Goal: Task Accomplishment & Management: Use online tool/utility

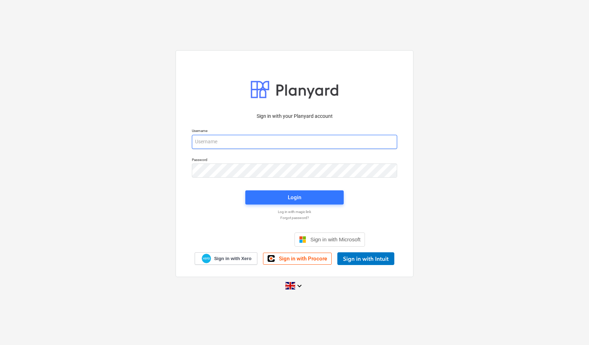
click at [222, 142] on input "email" at bounding box center [294, 142] width 205 height 14
type input "[EMAIL_ADDRESS][DOMAIN_NAME]"
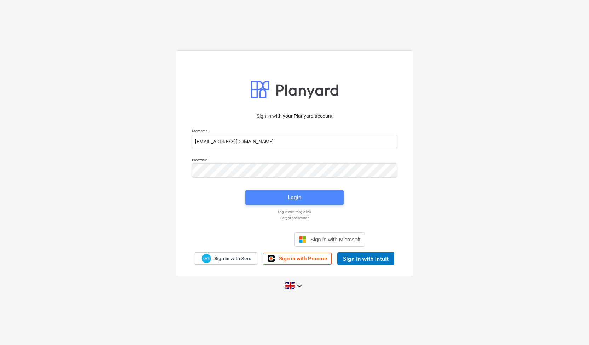
click at [298, 195] on div "Login" at bounding box center [294, 197] width 13 height 9
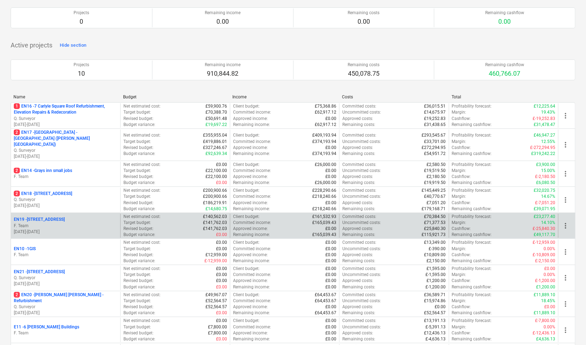
scroll to position [35, 0]
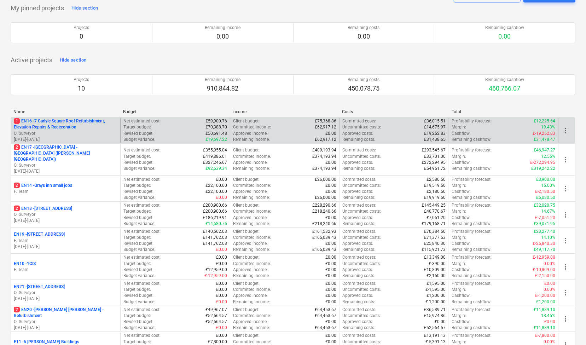
click at [64, 131] on p "Q. Surveyor" at bounding box center [66, 134] width 104 height 6
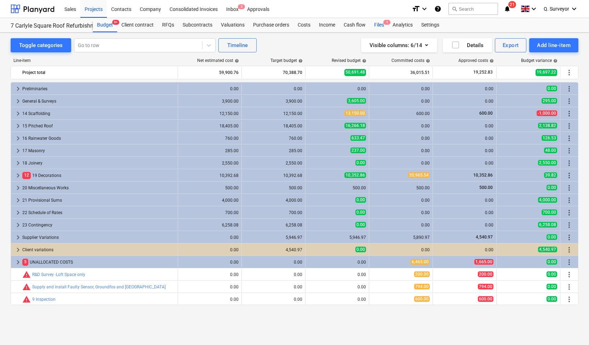
click at [377, 25] on div "Files 1" at bounding box center [379, 25] width 18 height 14
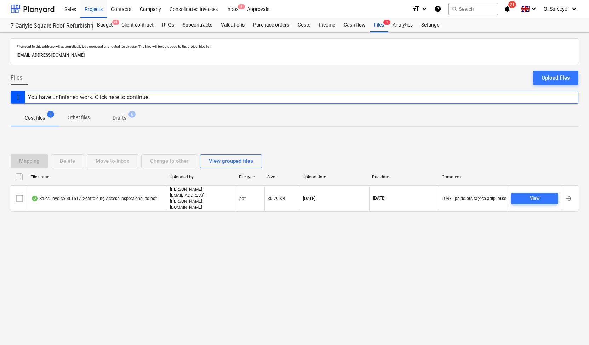
drag, startPoint x: 147, startPoint y: 56, endPoint x: 7, endPoint y: 60, distance: 140.2
click at [7, 60] on div "Files sent to this address will automatically be processed and tested for virus…" at bounding box center [294, 189] width 589 height 312
copy p "[EMAIL_ADDRESS][DOMAIN_NAME]"
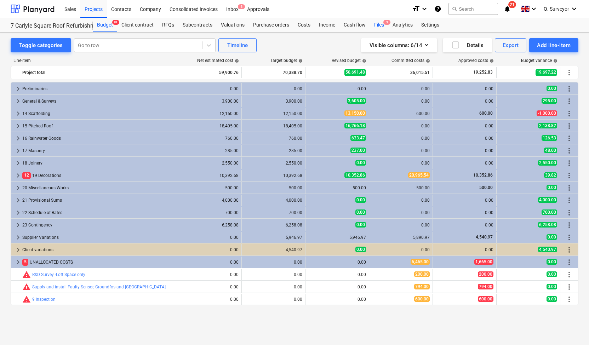
click at [386, 23] on span "3" at bounding box center [386, 22] width 7 height 5
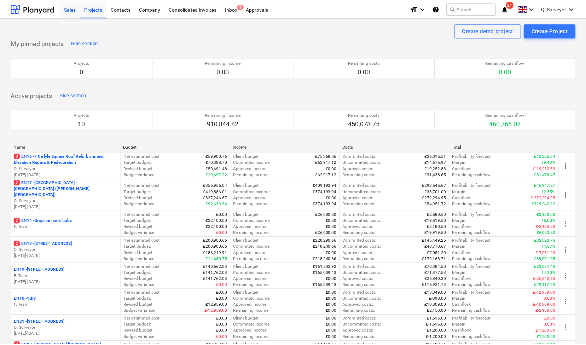
scroll to position [35, 0]
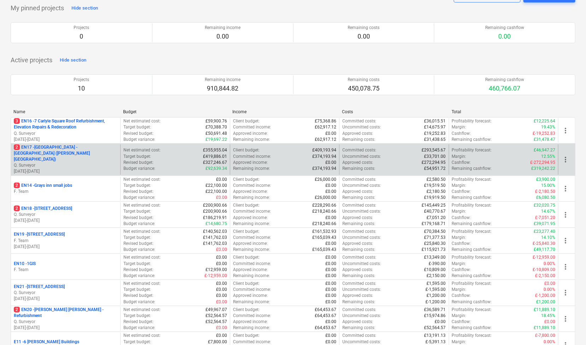
click at [59, 145] on p "2 EN17 - [GEOGRAPHIC_DATA] - [GEOGRAPHIC_DATA] ([PERSON_NAME][GEOGRAPHIC_DATA])" at bounding box center [66, 153] width 104 height 18
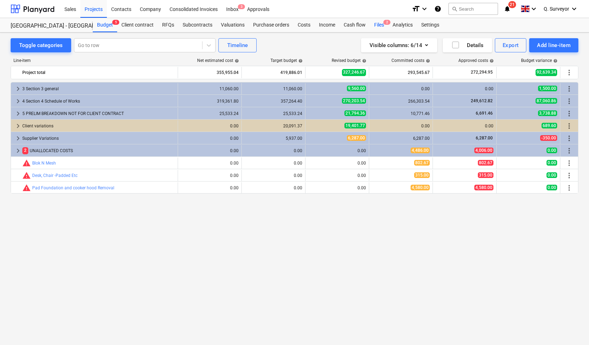
click at [376, 27] on div "Files 2" at bounding box center [379, 25] width 18 height 14
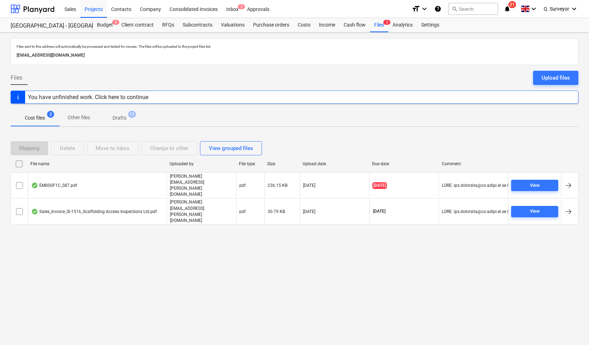
drag, startPoint x: 151, startPoint y: 54, endPoint x: 5, endPoint y: 54, distance: 145.7
click at [5, 54] on div "Files sent to this address will automatically be processed and tested for virus…" at bounding box center [294, 189] width 589 height 312
copy p "[EMAIL_ADDRESS][DOMAIN_NAME]"
